Goal: Information Seeking & Learning: Learn about a topic

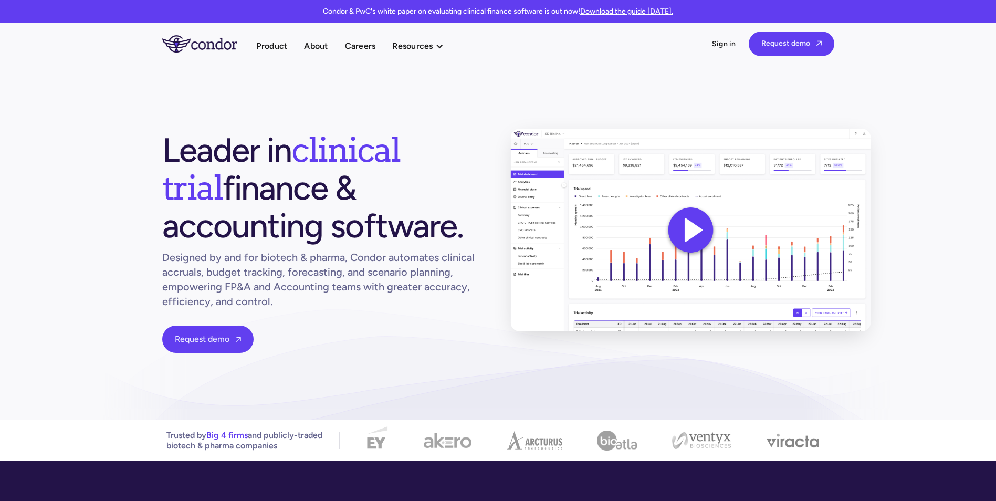
click at [691, 233] on img at bounding box center [690, 230] width 360 height 203
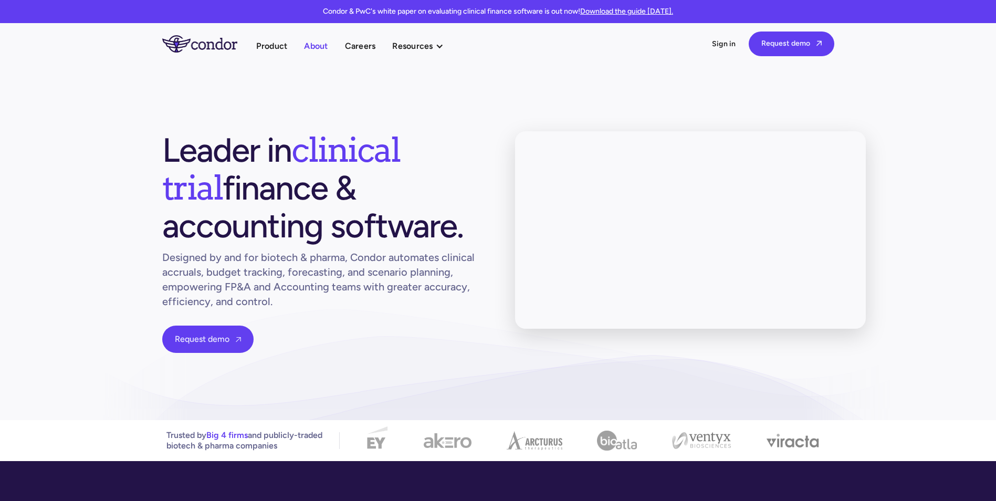
click at [321, 45] on link "About" at bounding box center [316, 46] width 24 height 14
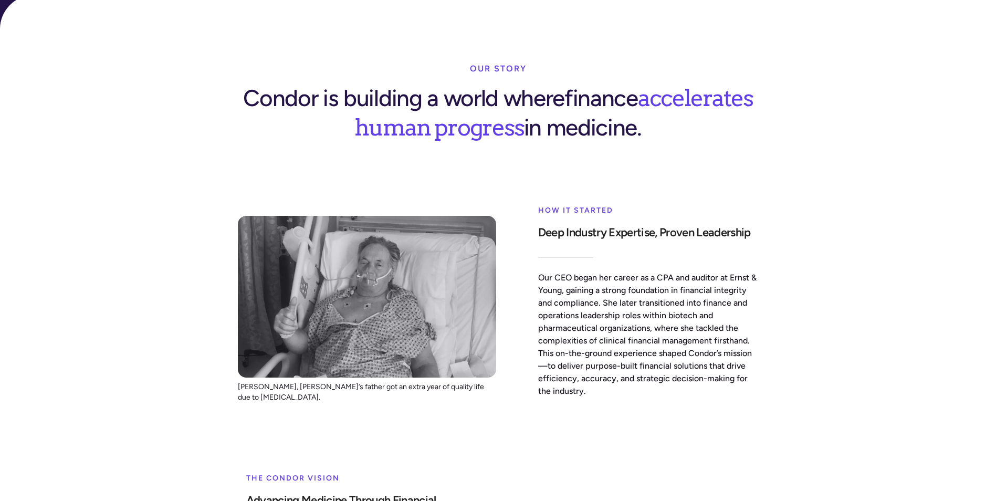
scroll to position [368, 0]
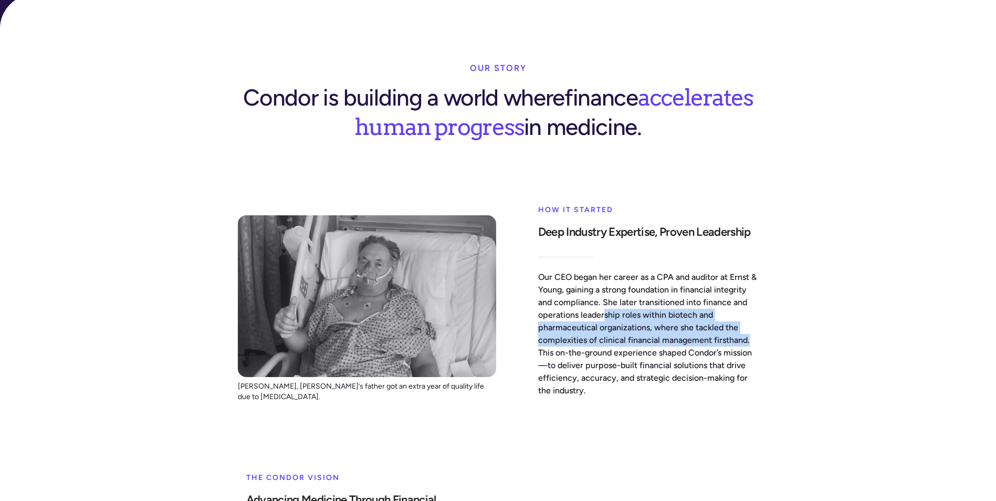
drag, startPoint x: 608, startPoint y: 272, endPoint x: 754, endPoint y: 300, distance: 148.1
click at [754, 300] on p "Our CEO began her career as a CPA and auditor at Ernst & Young, gaining a stron…" at bounding box center [648, 334] width 221 height 126
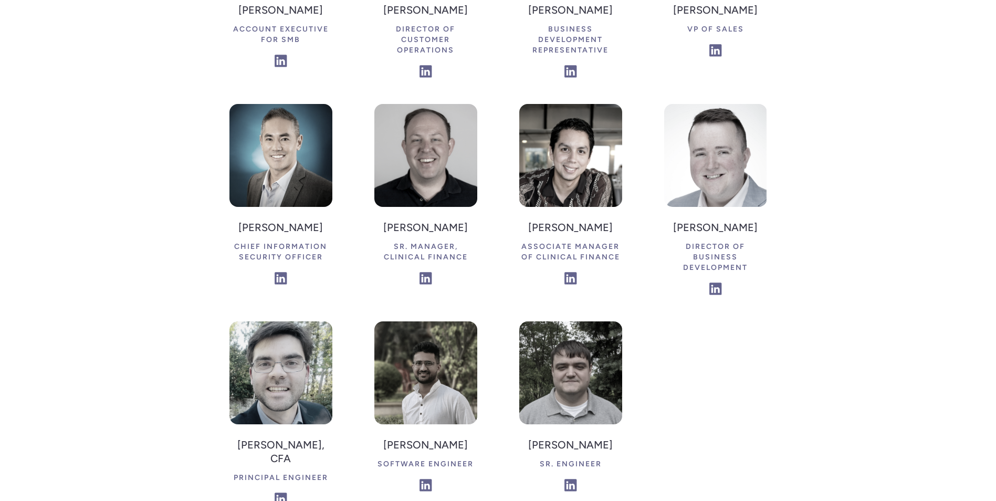
scroll to position [2520, 0]
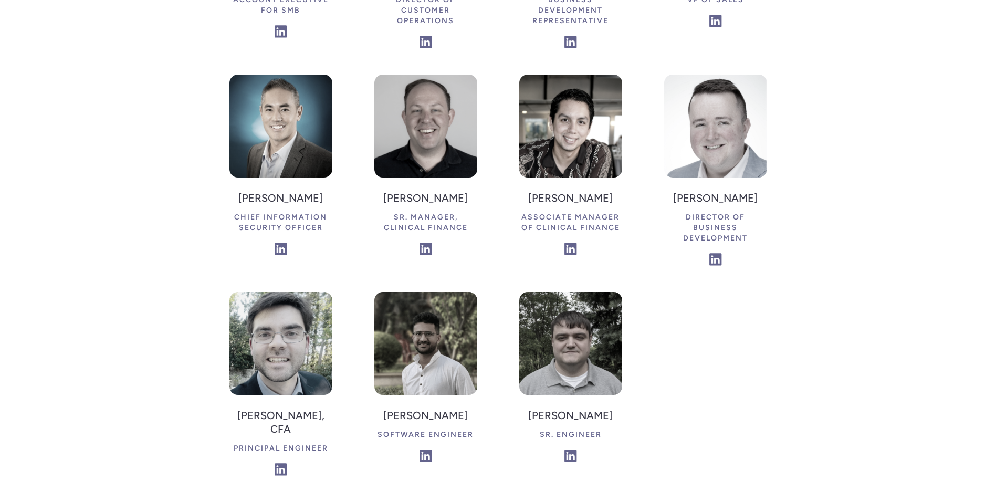
click at [269, 439] on div "Principal Engineer" at bounding box center [280, 448] width 103 height 19
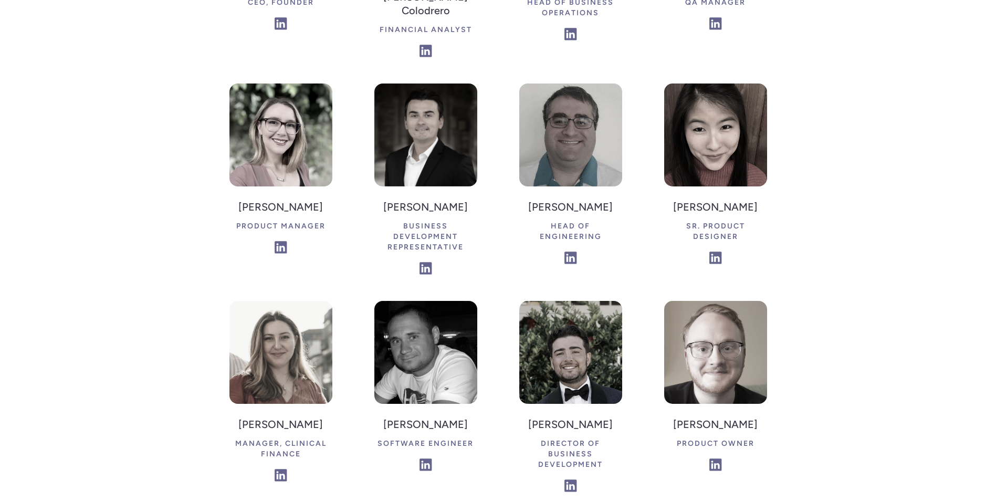
scroll to position [1628, 0]
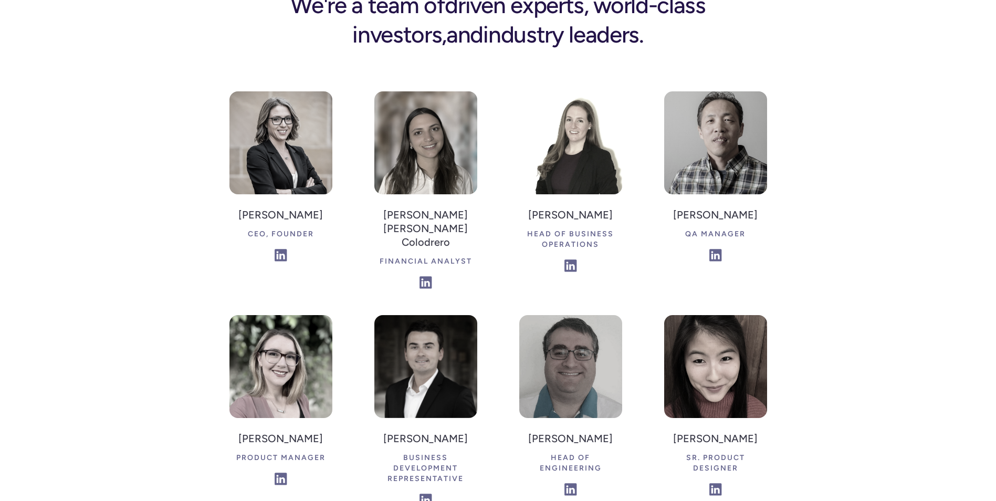
click at [293, 225] on div "CEO, Founder" at bounding box center [280, 234] width 85 height 19
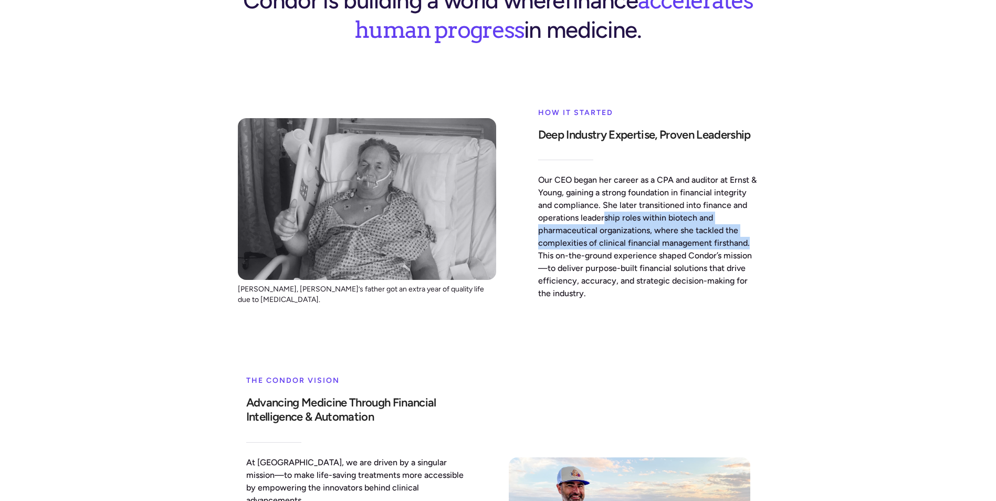
scroll to position [0, 0]
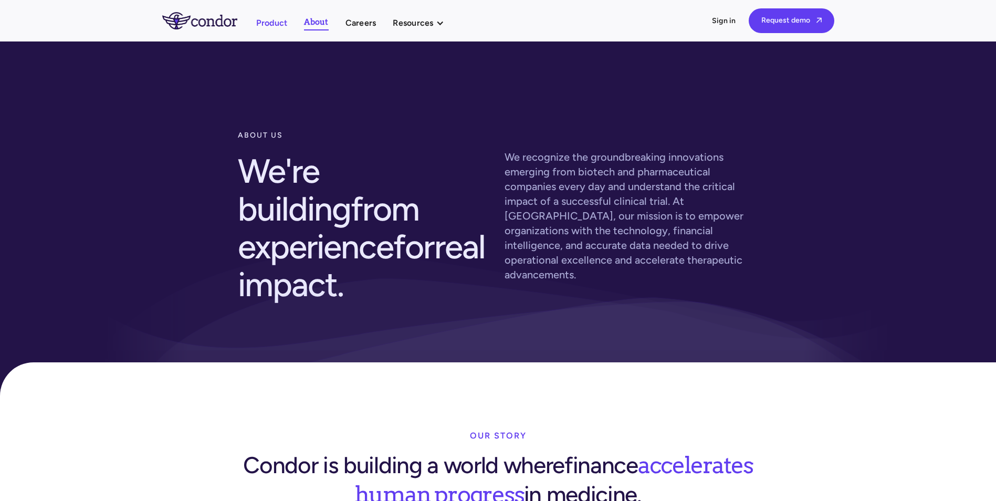
click at [275, 22] on link "Product" at bounding box center [272, 23] width 32 height 14
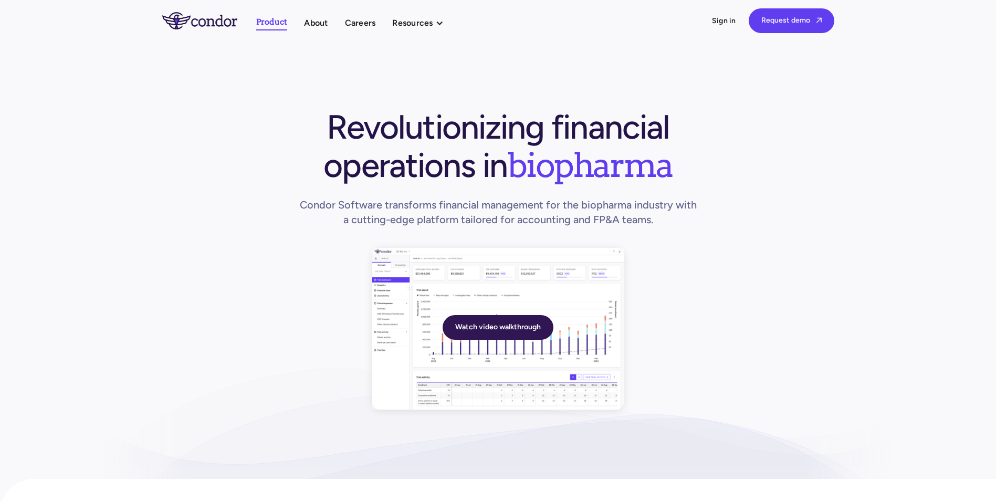
click at [491, 327] on link "Watch video walkthrough" at bounding box center [498, 327] width 111 height 25
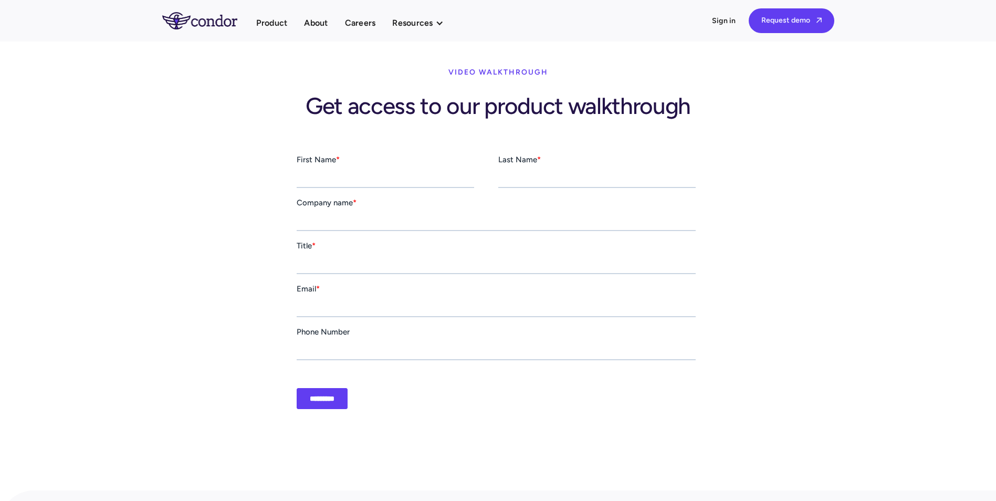
click at [190, 17] on img "home" at bounding box center [199, 20] width 75 height 17
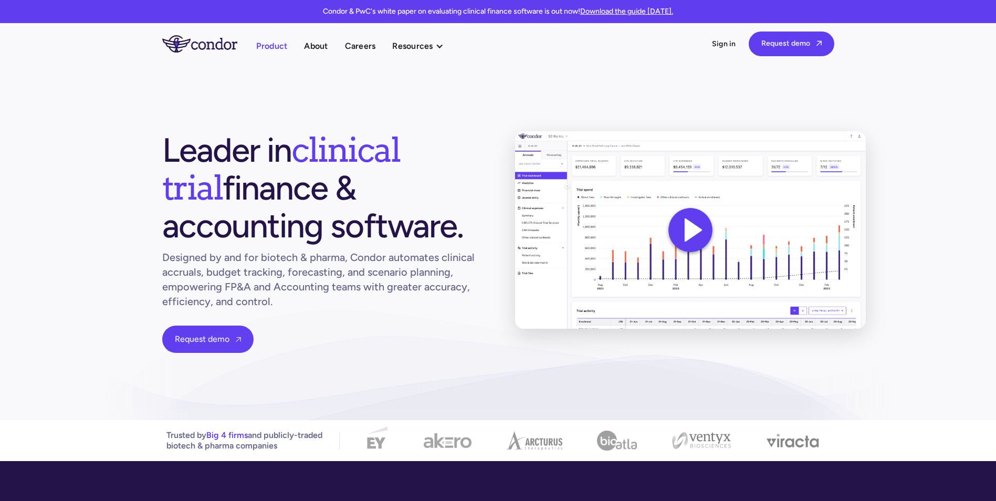
click at [259, 44] on link "Product" at bounding box center [272, 46] width 32 height 14
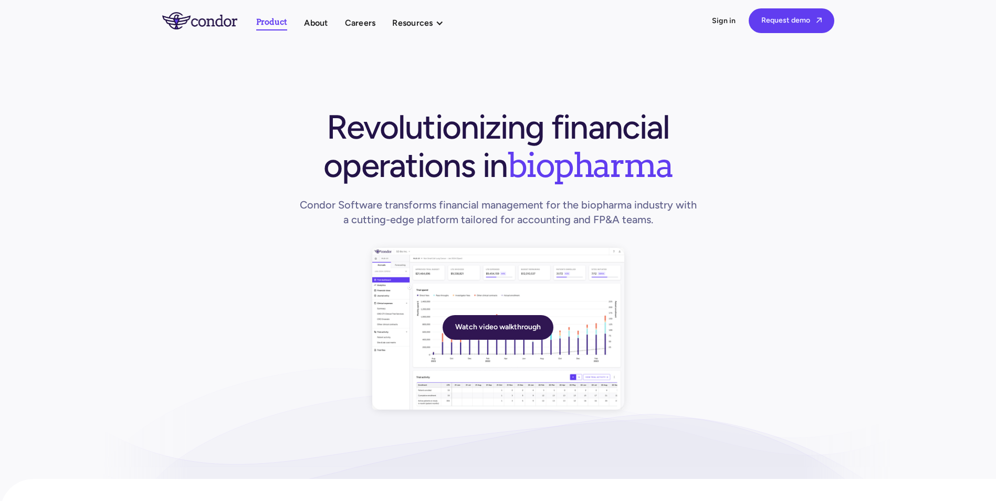
click at [487, 323] on link "Watch video walkthrough" at bounding box center [498, 327] width 111 height 25
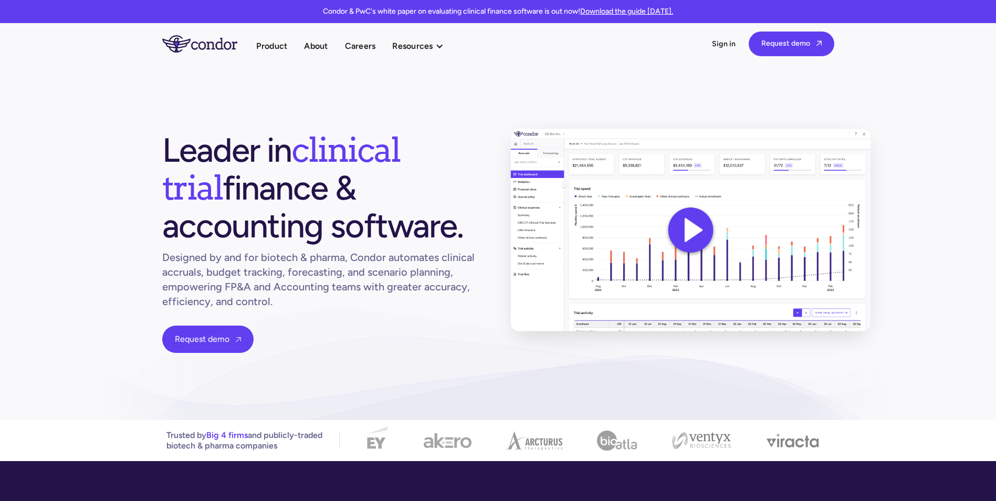
click at [696, 223] on img at bounding box center [690, 230] width 360 height 203
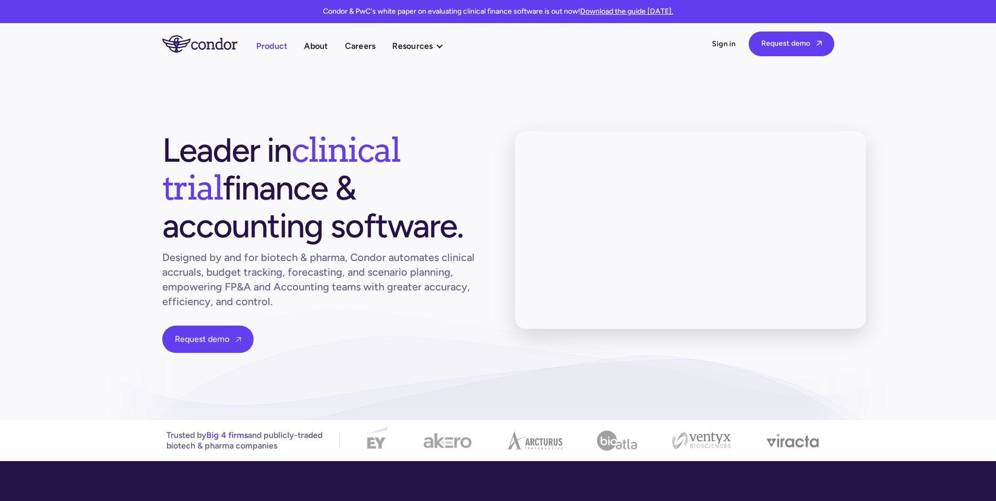
click at [267, 47] on link "Product" at bounding box center [272, 46] width 32 height 14
